Goal: Information Seeking & Learning: Find specific fact

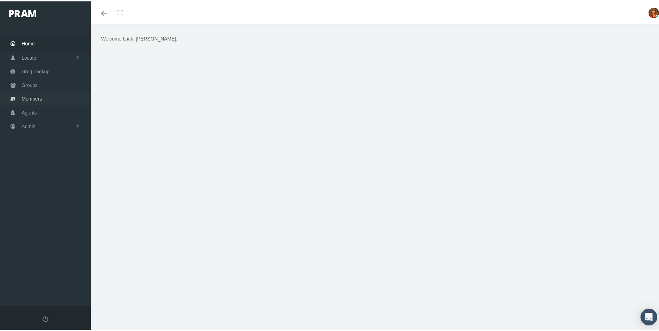
click at [33, 95] on span "Members" at bounding box center [32, 97] width 20 height 13
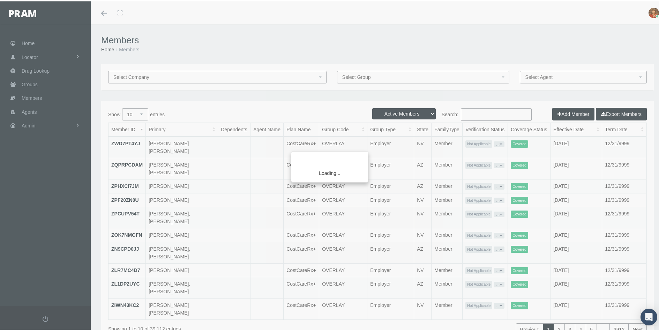
click at [478, 111] on div "Loading..." at bounding box center [329, 165] width 659 height 331
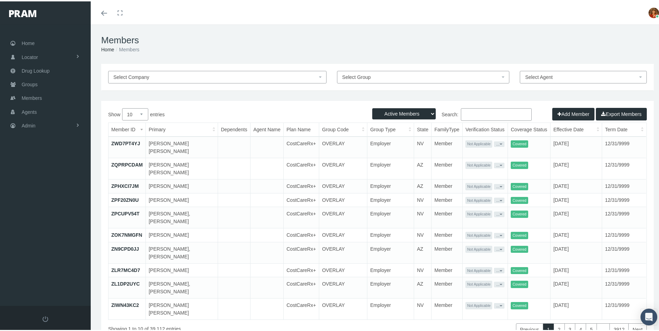
click at [468, 126] on th "Verification Status" at bounding box center [485, 128] width 45 height 14
click at [475, 110] on input "Search:" at bounding box center [496, 113] width 71 height 13
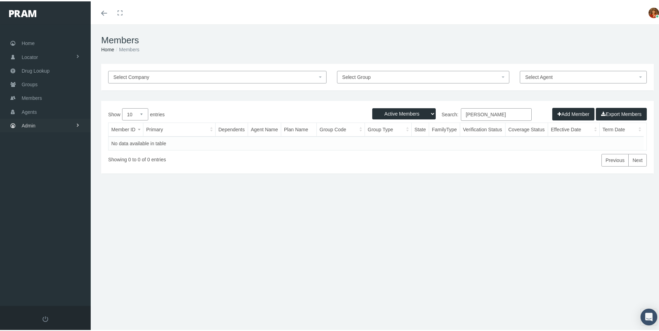
type input "Sasha Alonso"
click at [36, 124] on link "Admin" at bounding box center [45, 124] width 91 height 14
click at [44, 137] on span "Security" at bounding box center [38, 139] width 18 height 12
click at [51, 177] on span "User Lookup" at bounding box center [41, 178] width 28 height 12
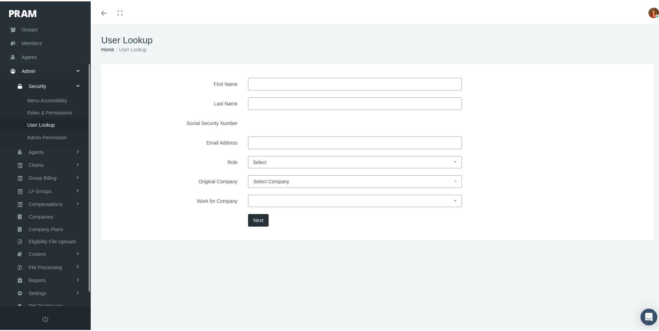
scroll to position [64, 0]
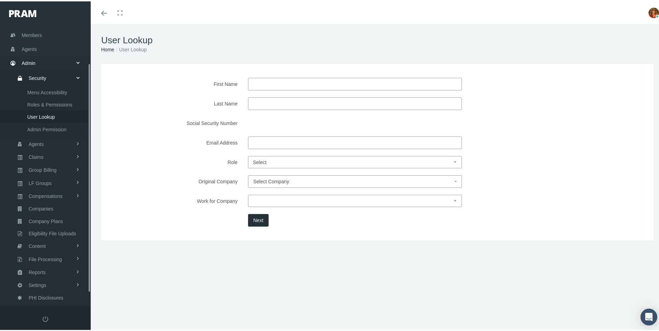
click at [270, 81] on input "First Name" at bounding box center [355, 82] width 214 height 13
type input "Sasha"
click at [40, 33] on span "Members" at bounding box center [32, 33] width 20 height 13
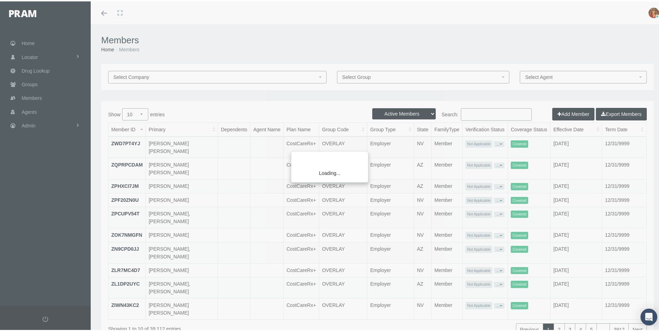
click at [487, 114] on div "Loading..." at bounding box center [329, 165] width 659 height 331
click at [470, 112] on div "Loading..." at bounding box center [329, 165] width 659 height 331
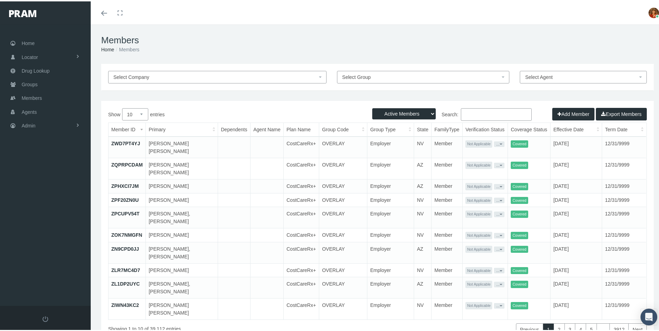
click at [466, 113] on input "Search:" at bounding box center [496, 113] width 71 height 13
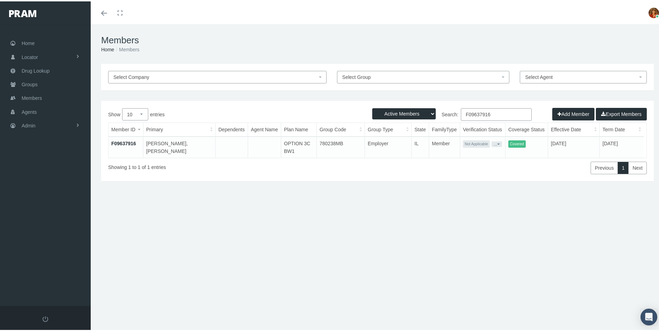
type input "F09637916"
click at [124, 140] on link "F09637916" at bounding box center [123, 142] width 25 height 6
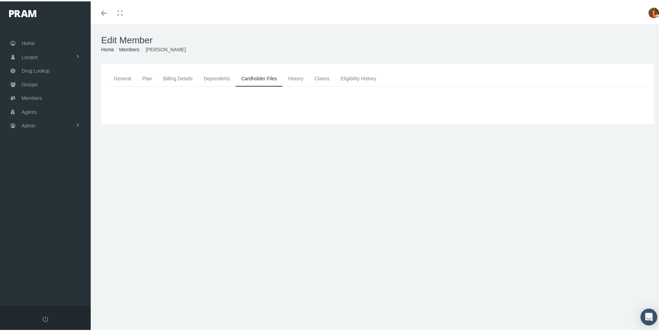
click at [634, 188] on div "General Plan Billing Details Dependents Cardholder Files History" at bounding box center [378, 149] width 574 height 174
